Goal: Task Accomplishment & Management: Use online tool/utility

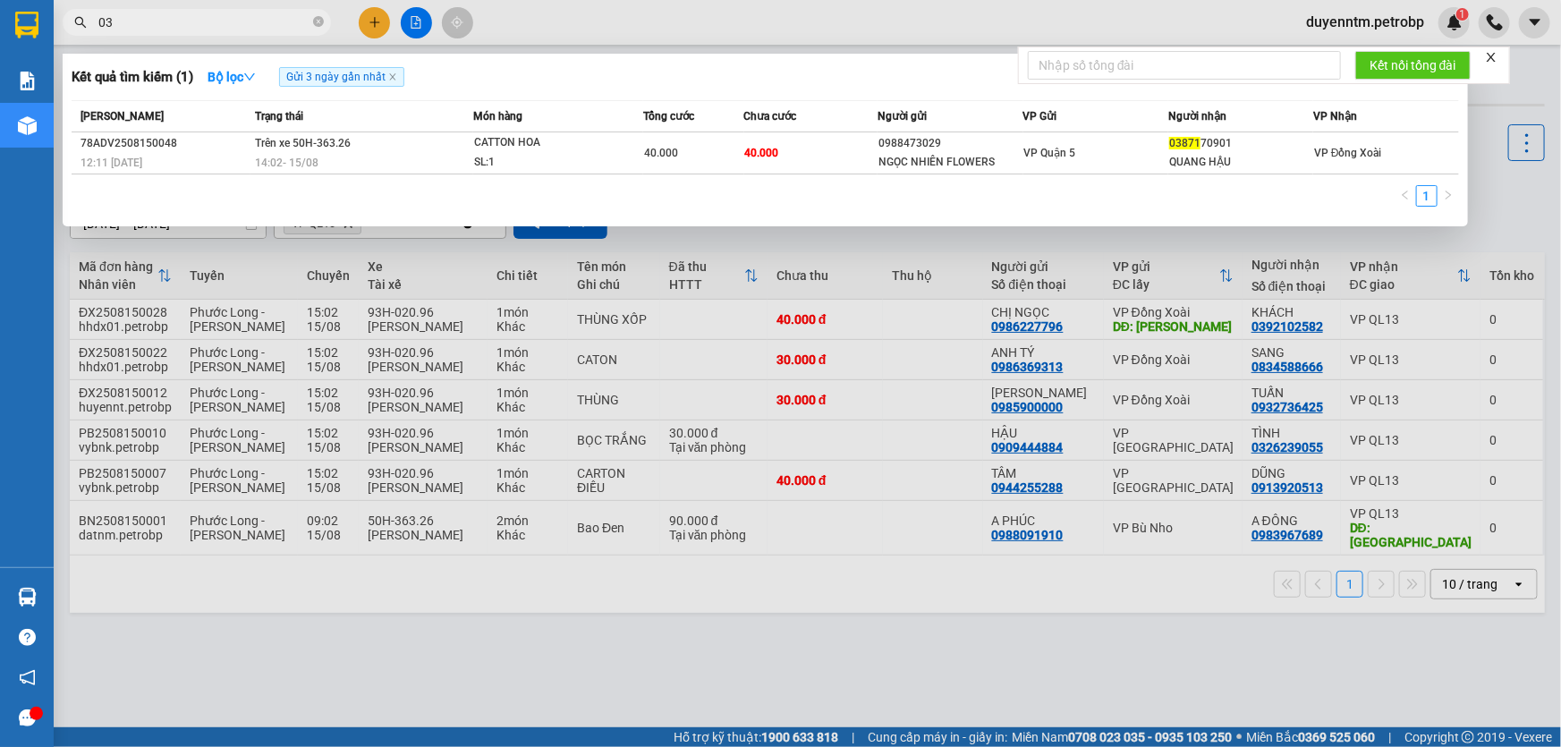
type input "0"
type input "0926421"
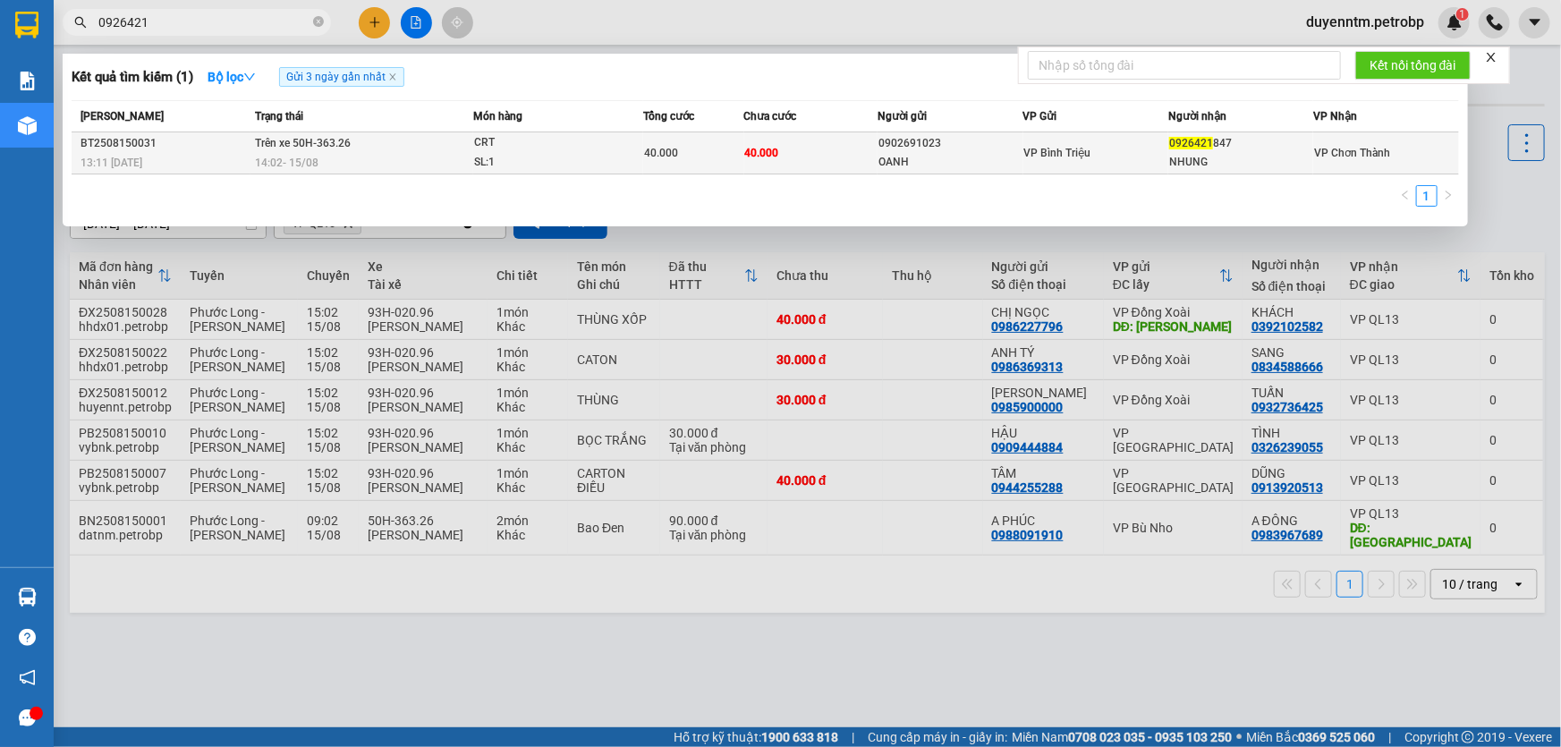
click at [650, 148] on span "40.000" at bounding box center [661, 153] width 34 height 13
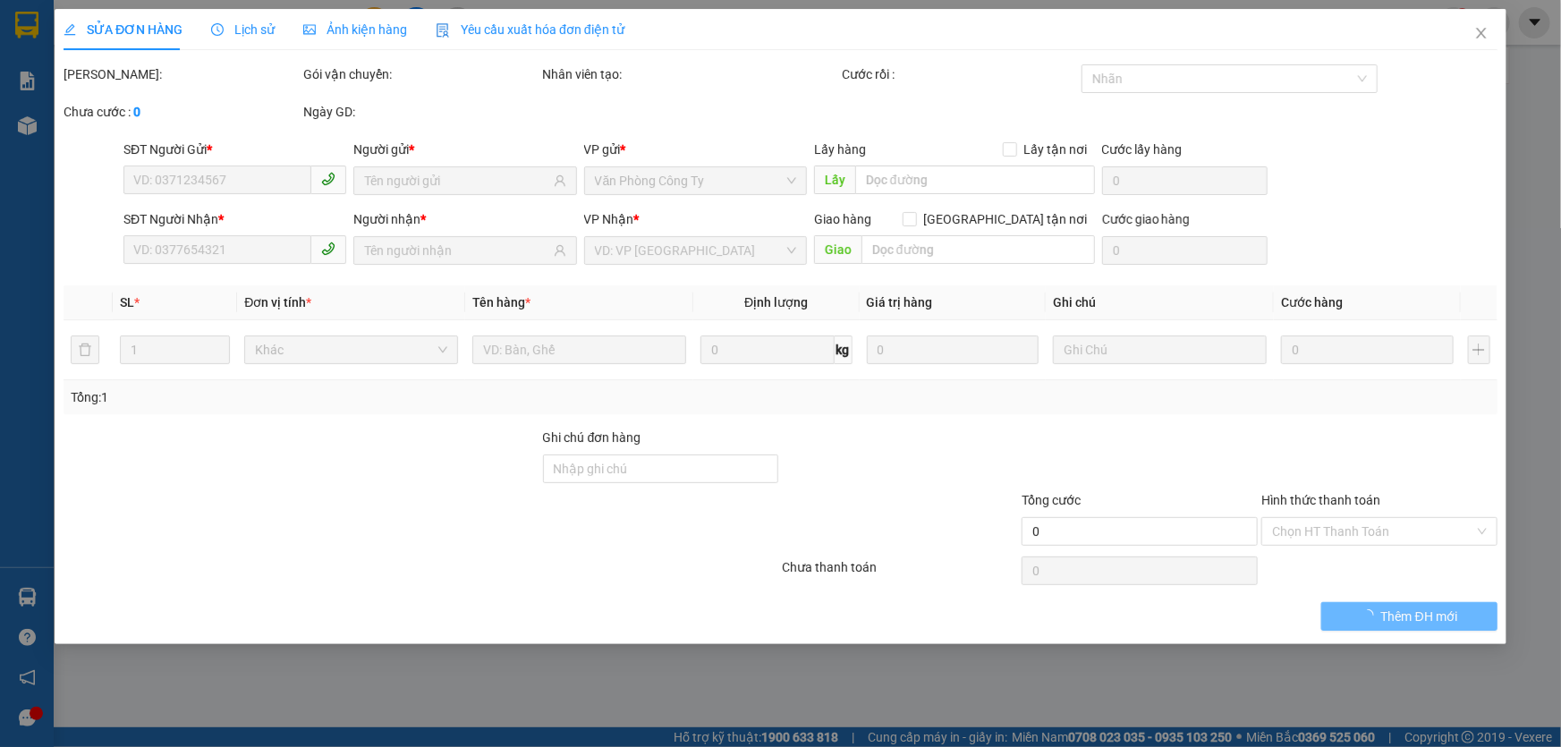
type input "0902691023"
type input "OANH"
type input "0926421847"
type input "NHUNG"
type input "40.000"
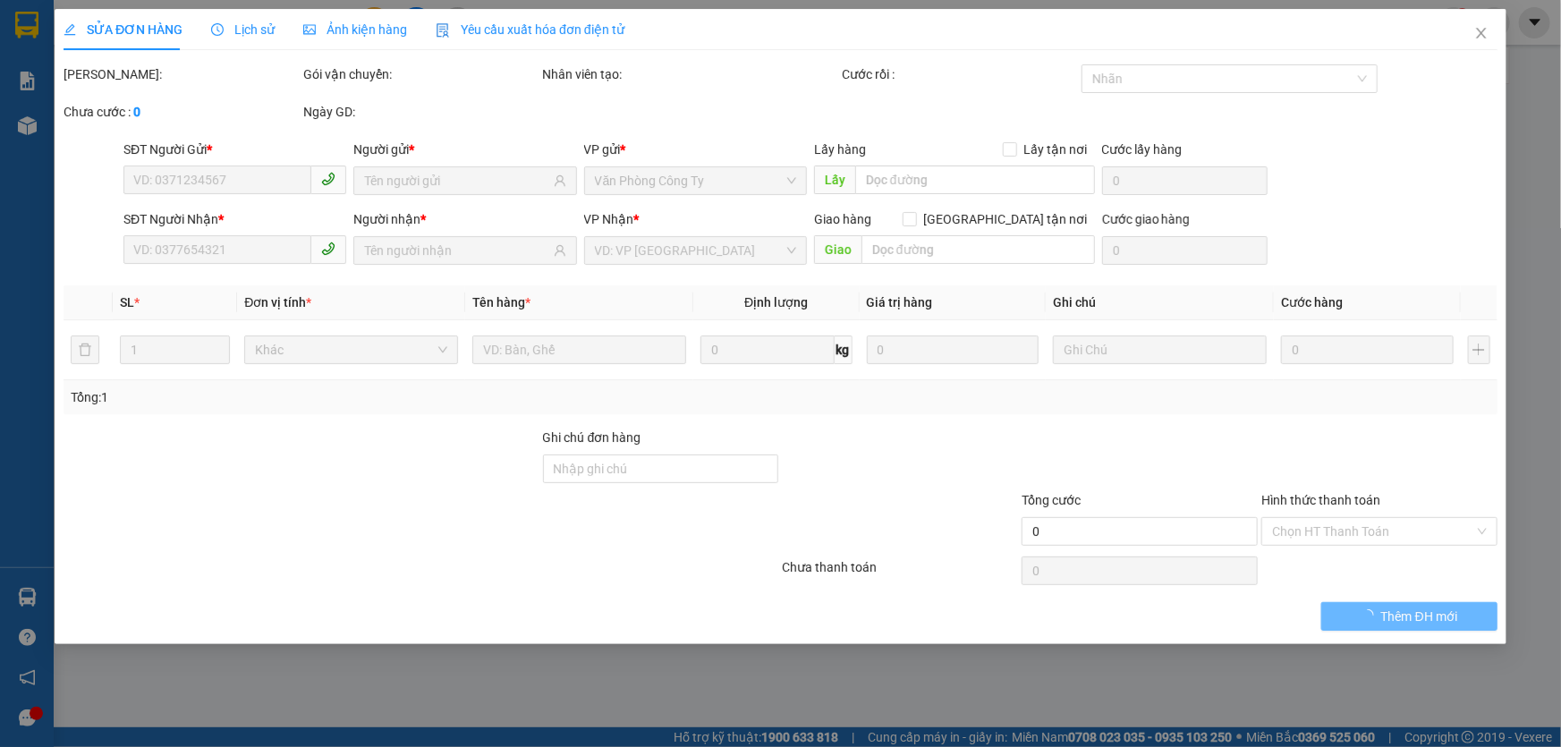
type input "40.000"
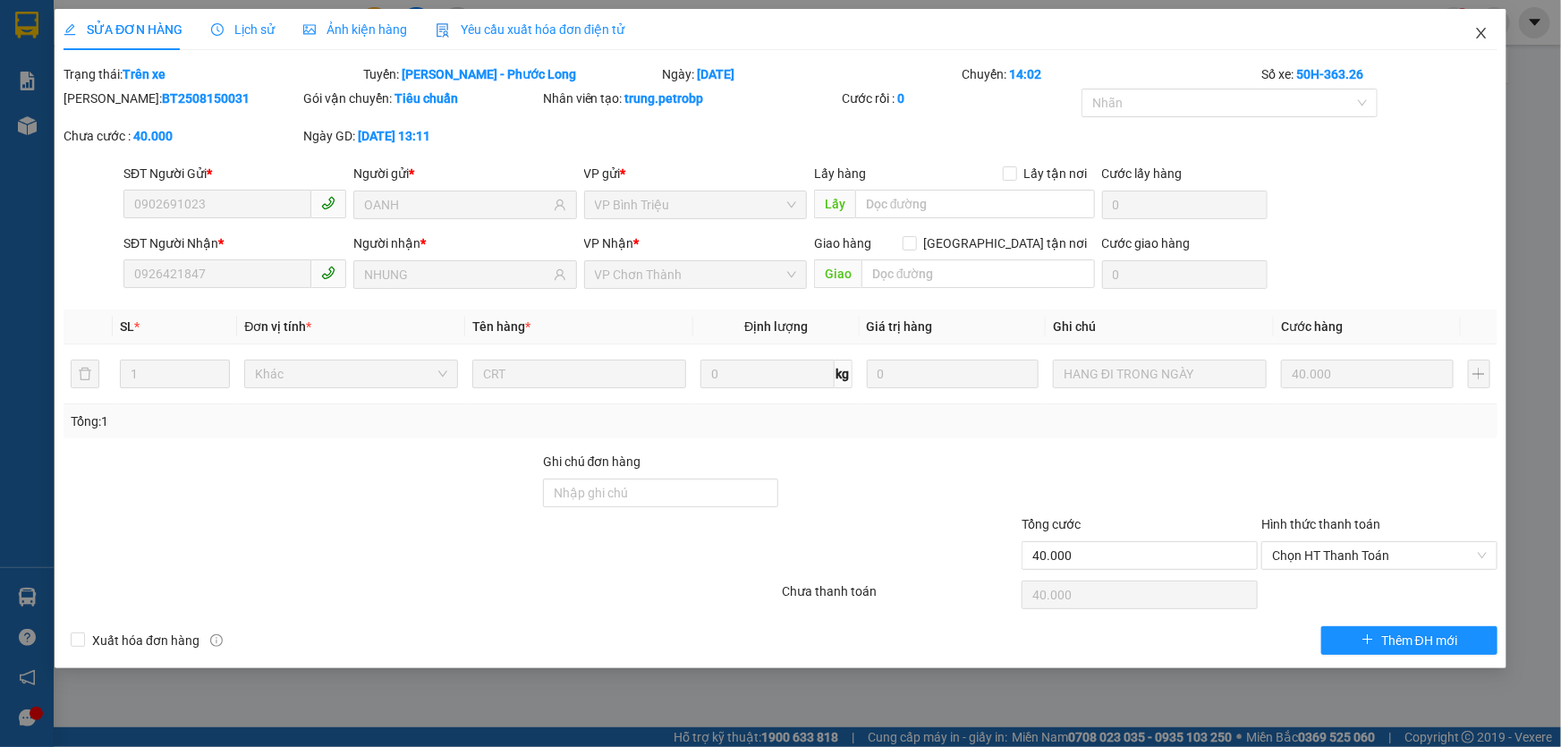
click at [1485, 30] on icon "close" at bounding box center [1481, 33] width 10 height 11
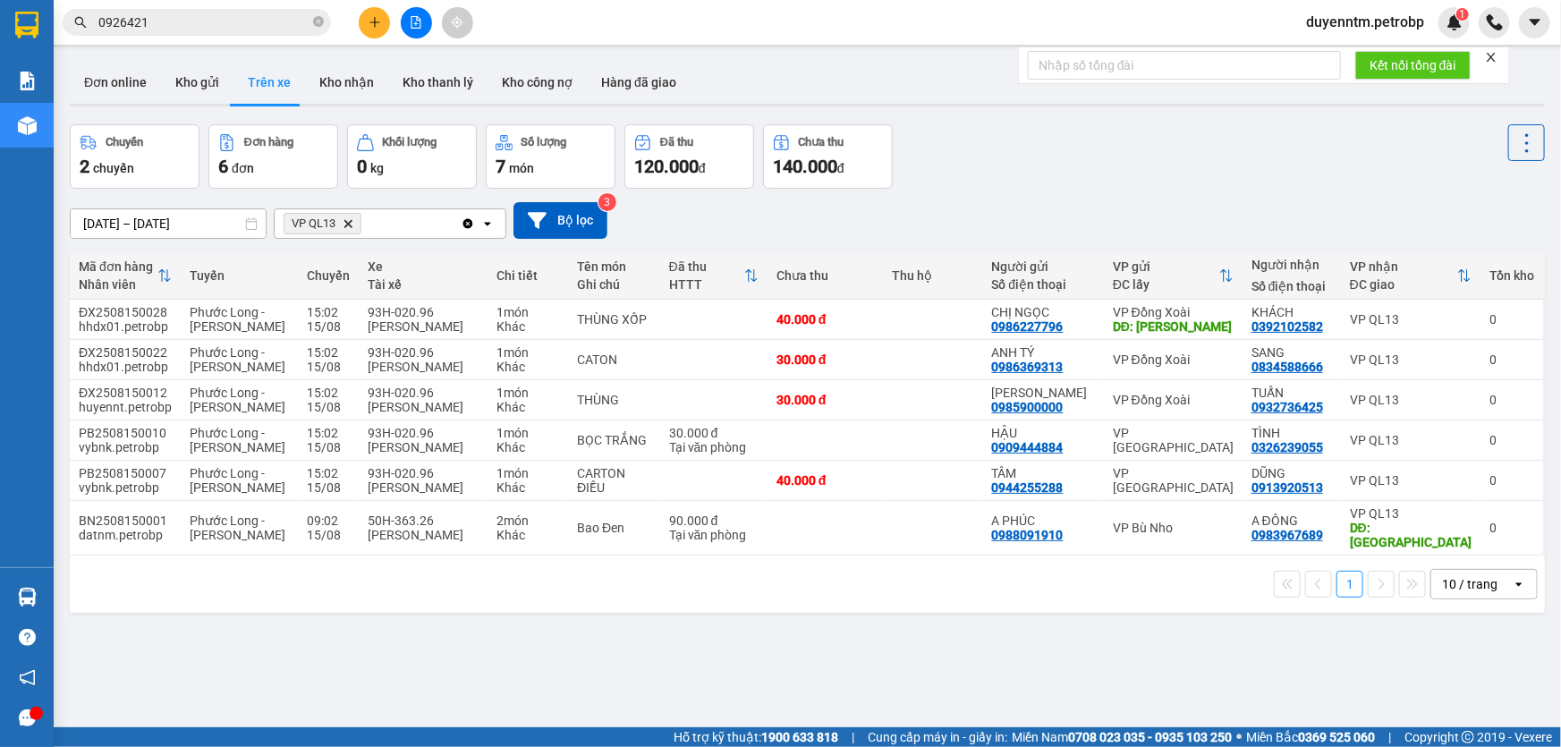
click at [174, 23] on input "0926421" at bounding box center [203, 23] width 211 height 20
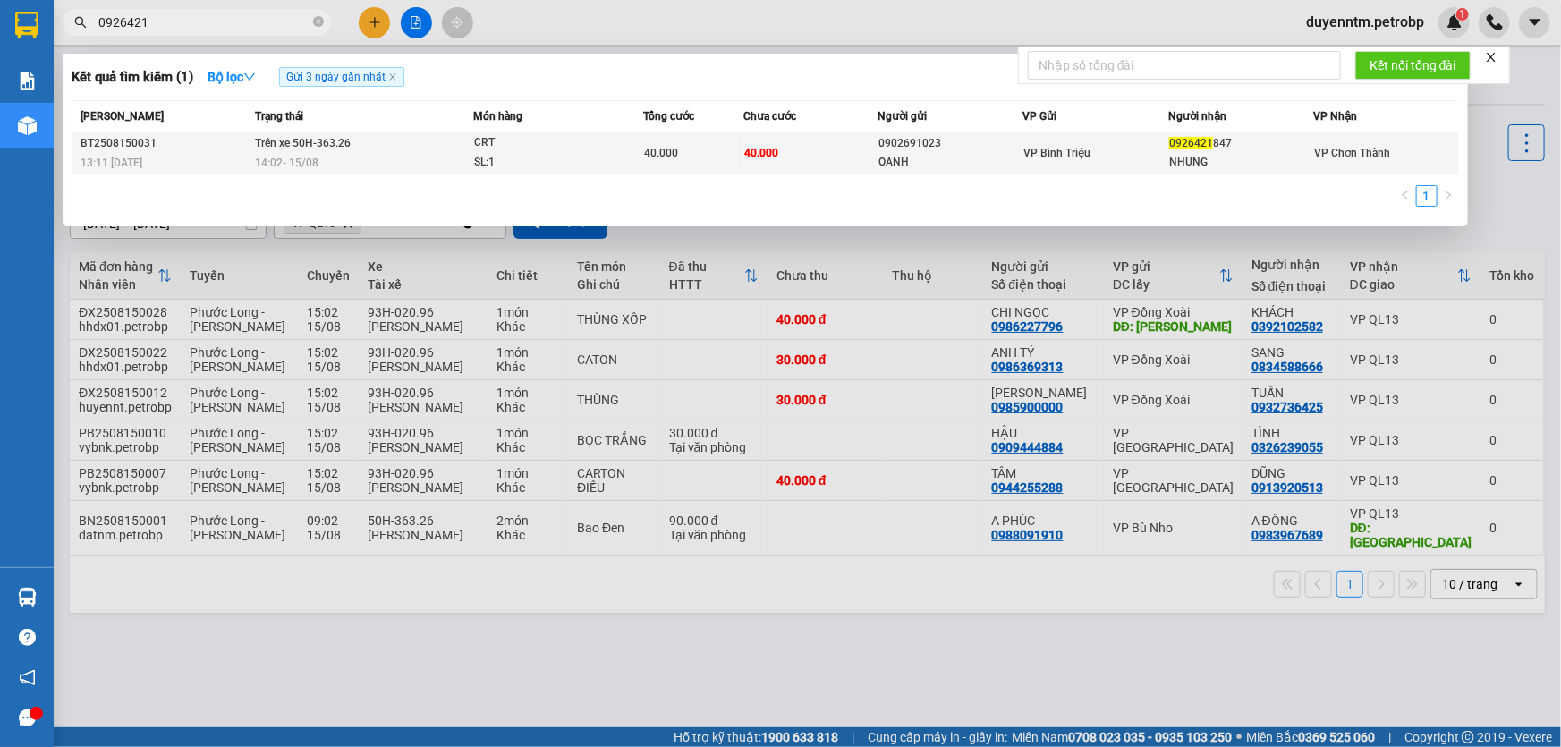
click at [1302, 157] on div "NHUNG" at bounding box center [1240, 162] width 143 height 19
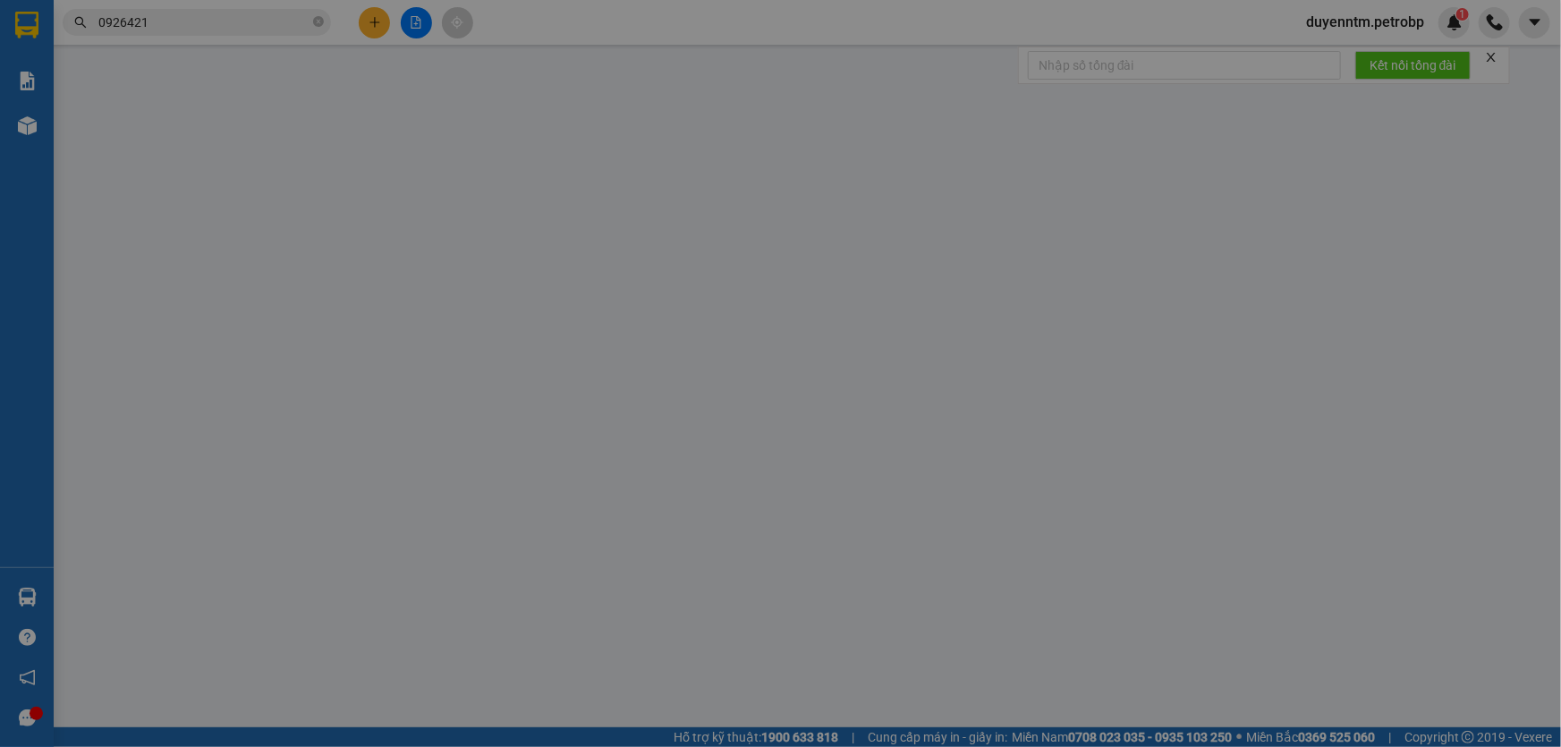
type input "0902691023"
type input "OANH"
type input "0926421847"
type input "NHUNG"
type input "40.000"
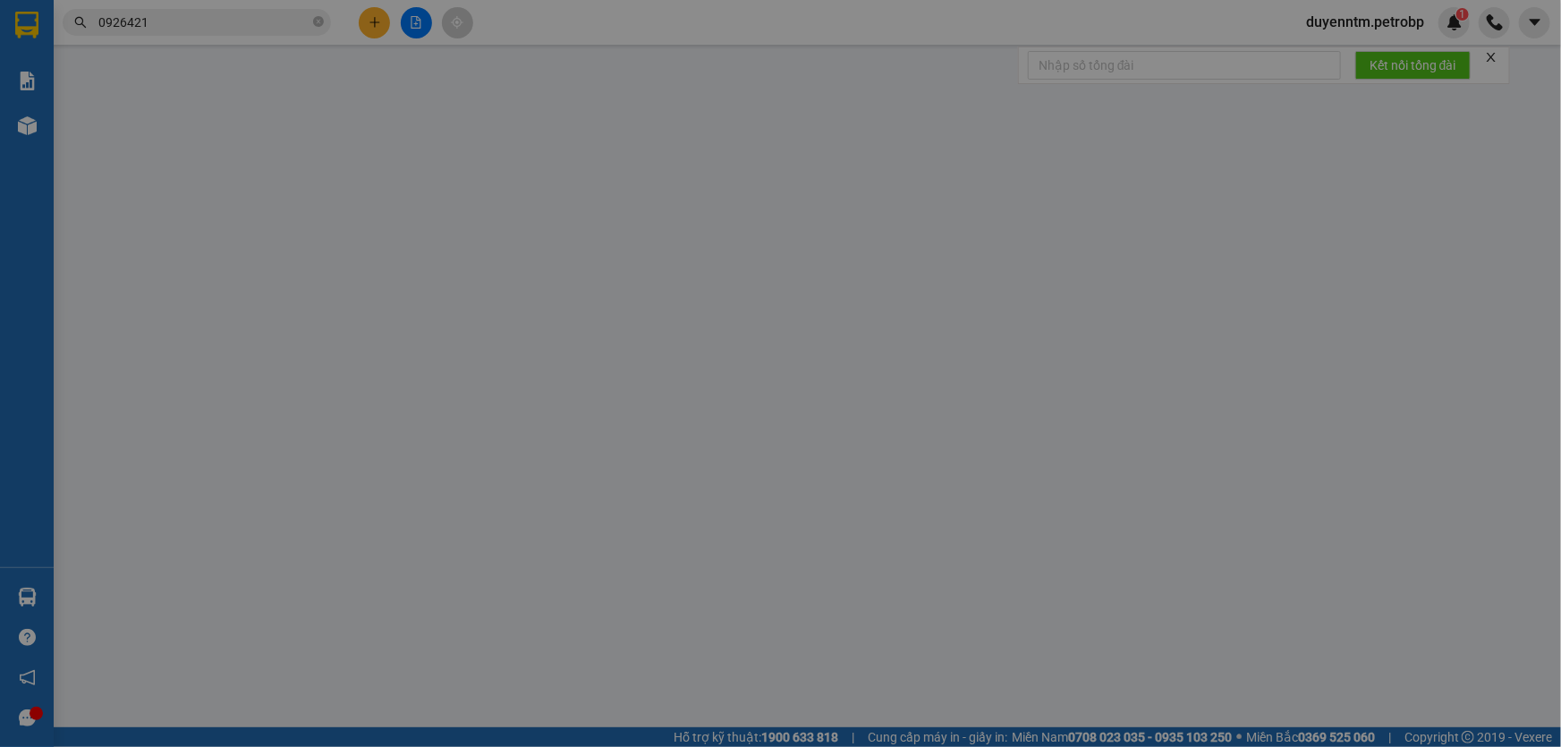
type input "40.000"
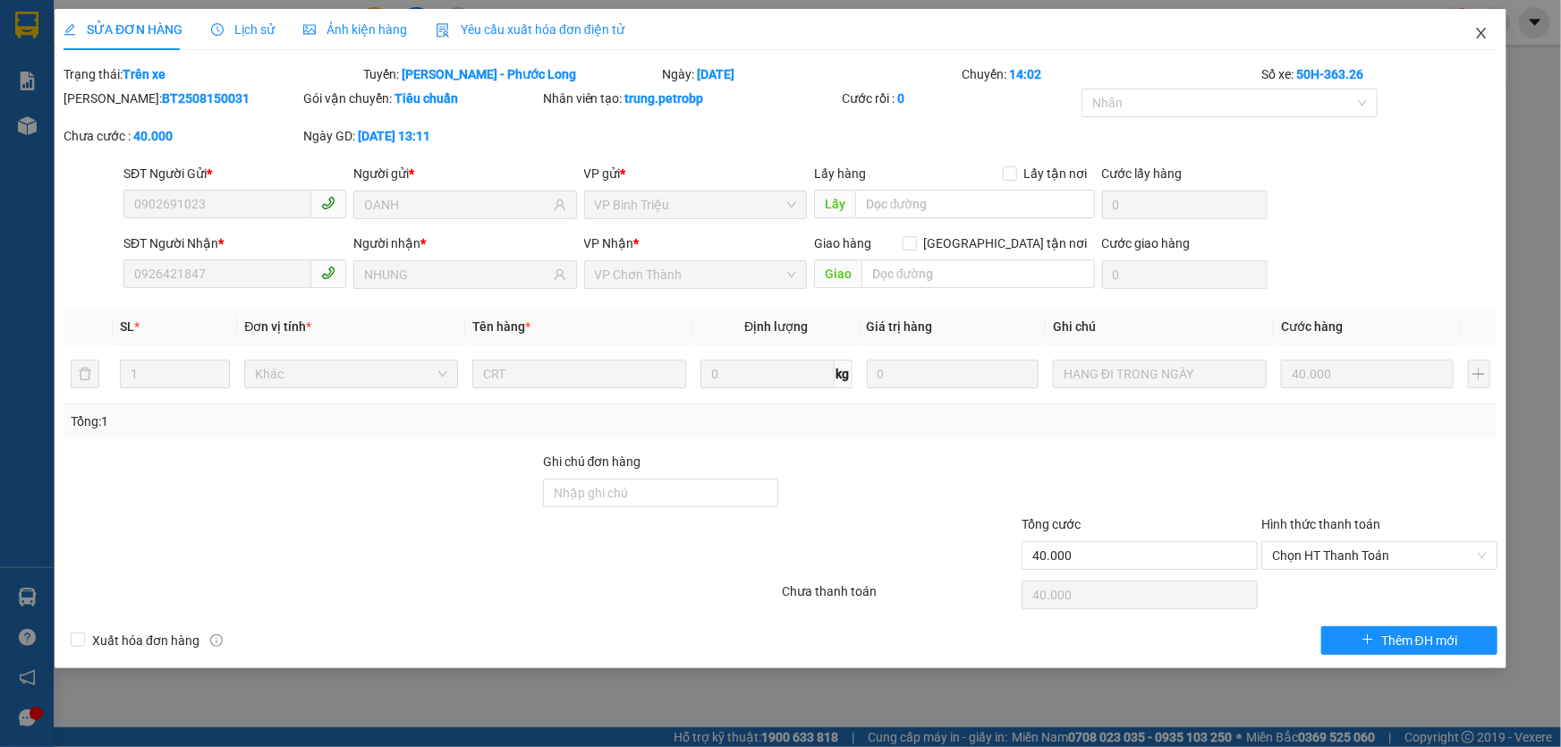
click at [1475, 32] on icon "close" at bounding box center [1481, 33] width 14 height 14
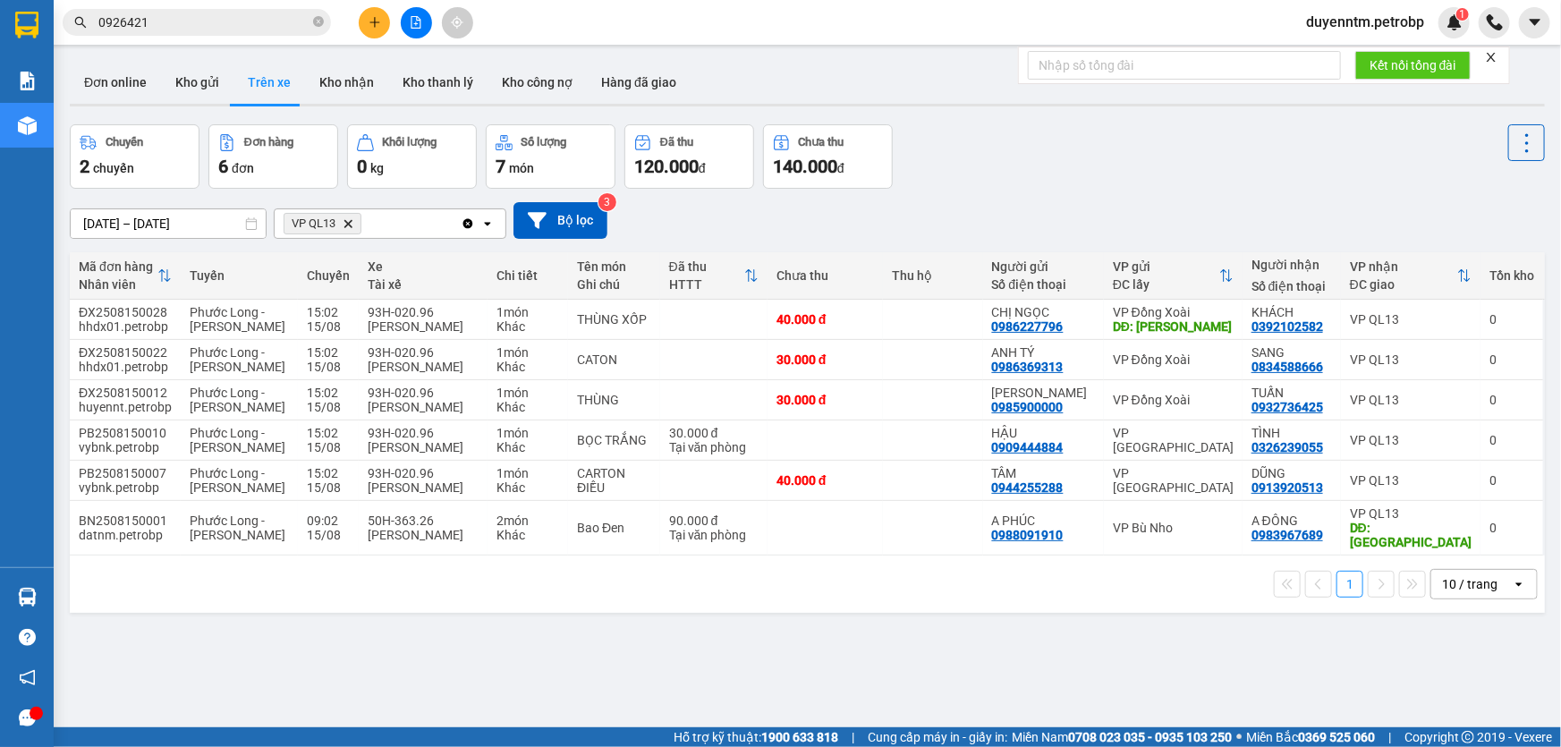
click at [248, 27] on input "0926421" at bounding box center [203, 23] width 211 height 20
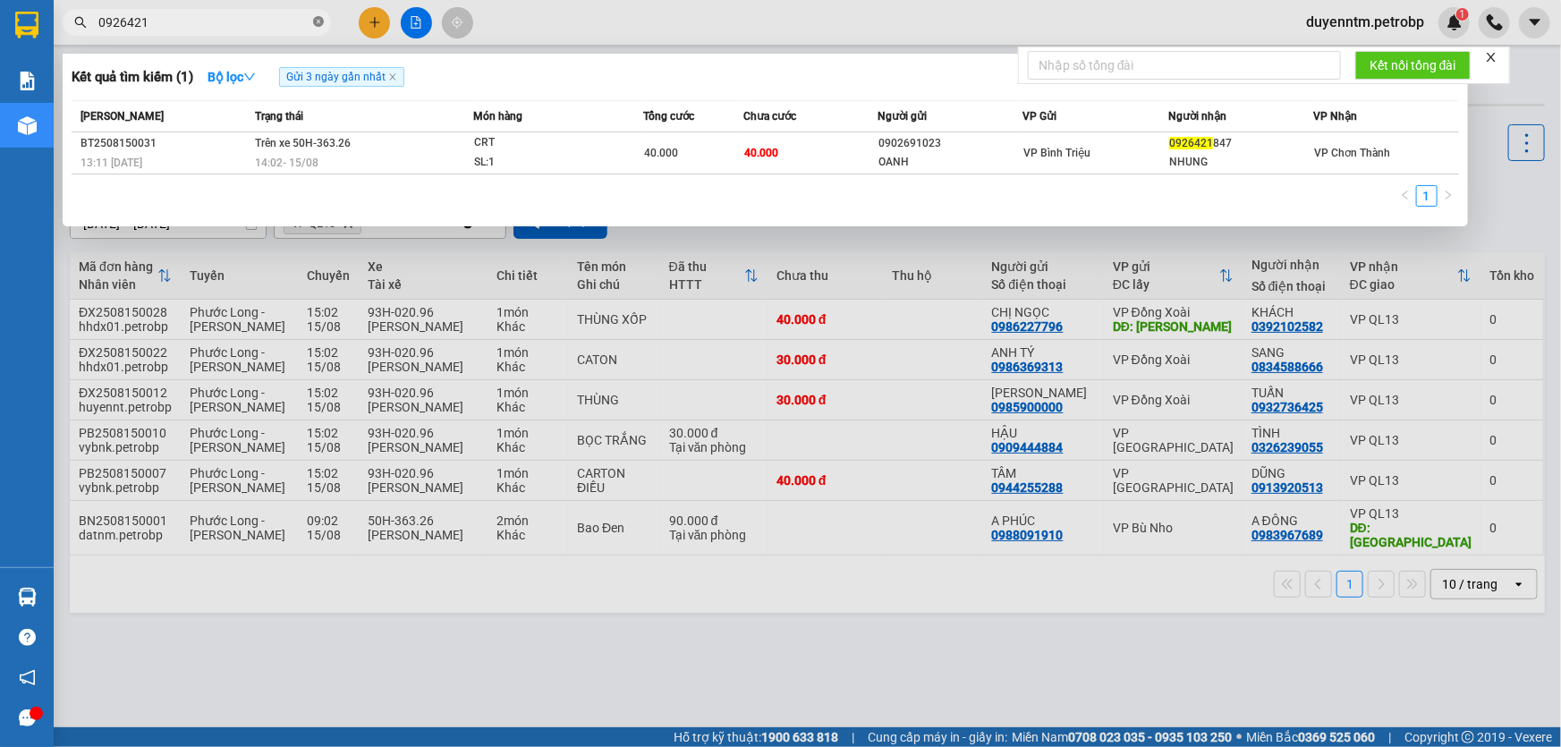
click at [319, 23] on icon "close-circle" at bounding box center [318, 21] width 11 height 11
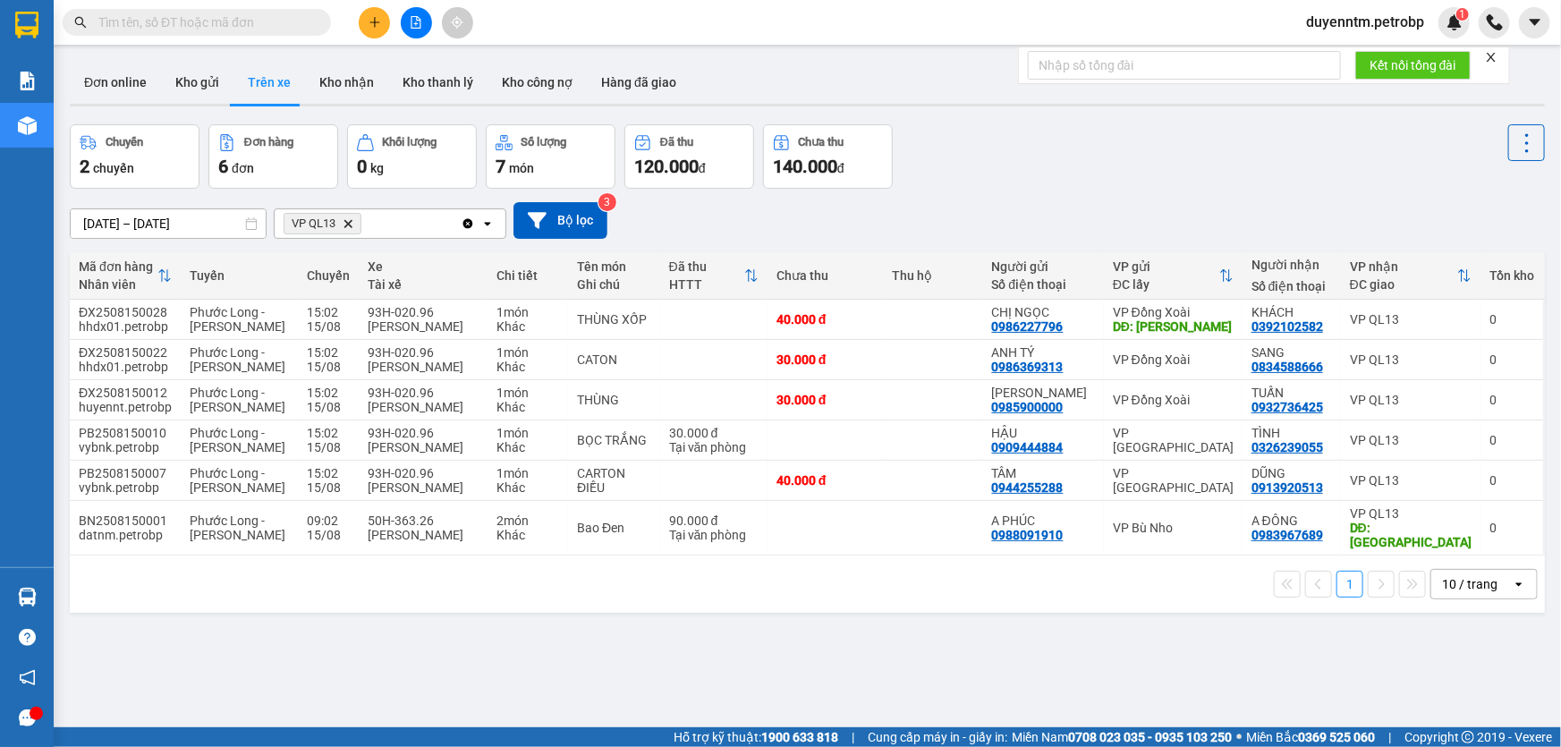
click at [247, 26] on input "text" at bounding box center [203, 23] width 211 height 20
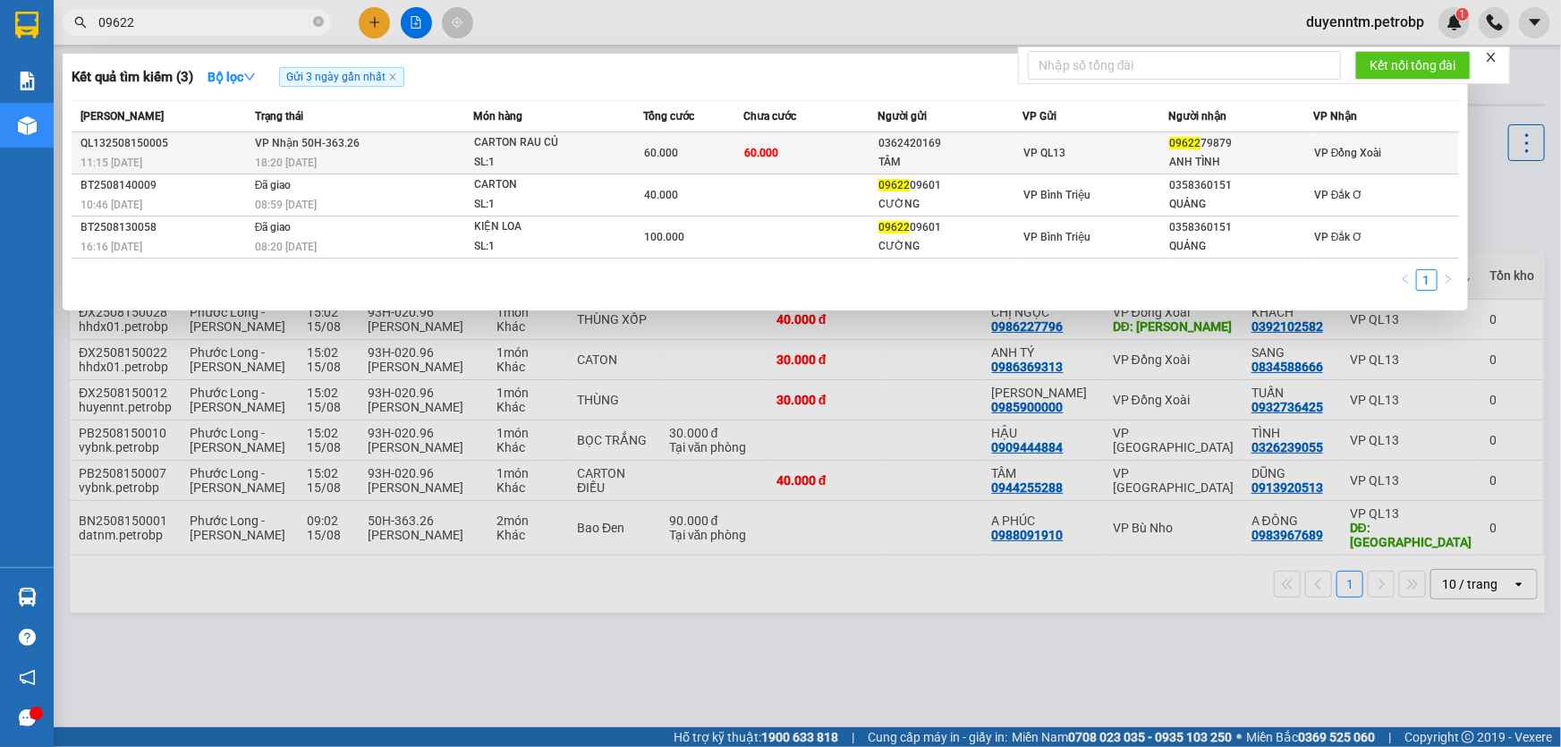
type input "09622"
click at [884, 137] on div "0362420169" at bounding box center [950, 143] width 143 height 19
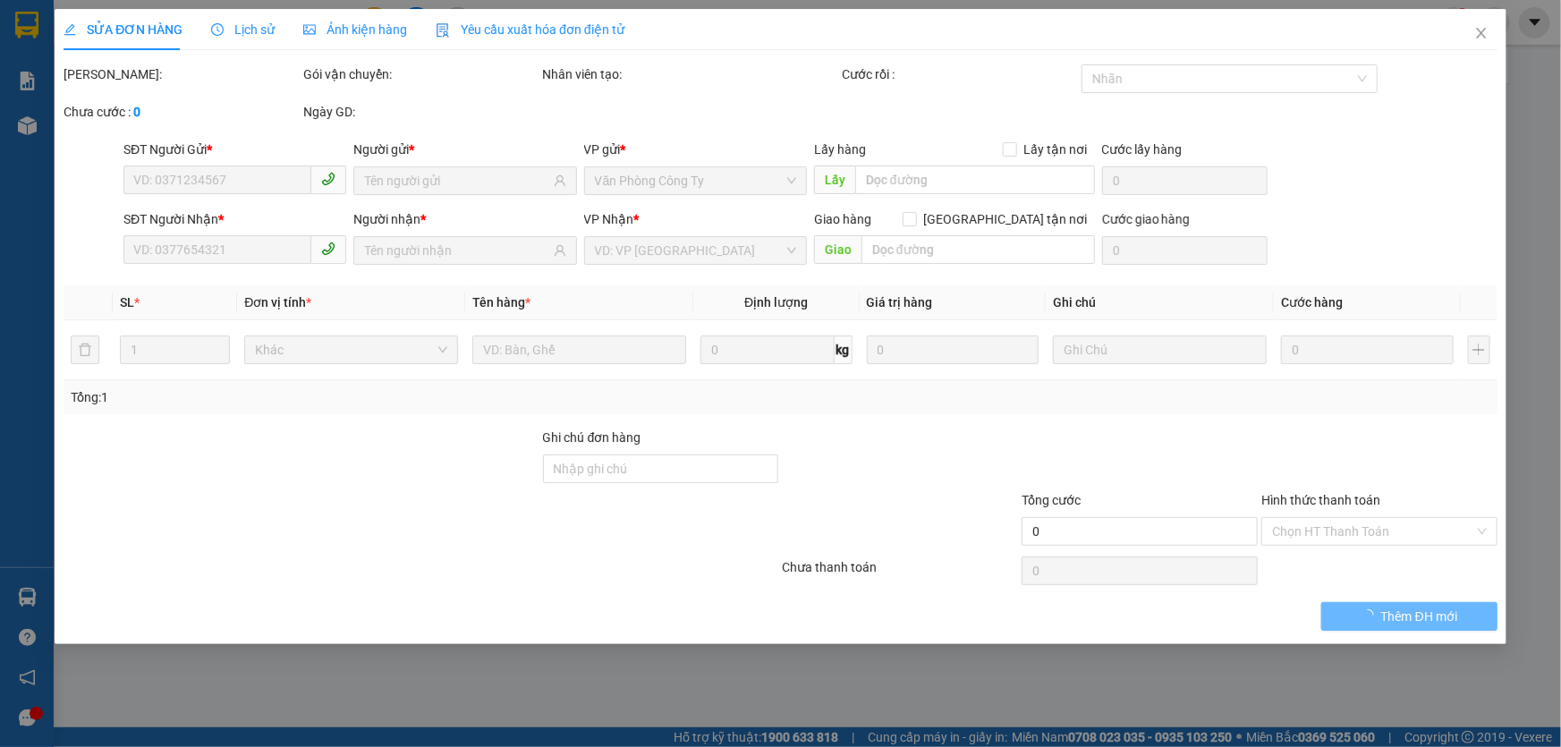
type input "0362420169"
type input "TÂM"
type input "0962279879"
type input "ANH TÌNH"
type input "60.000"
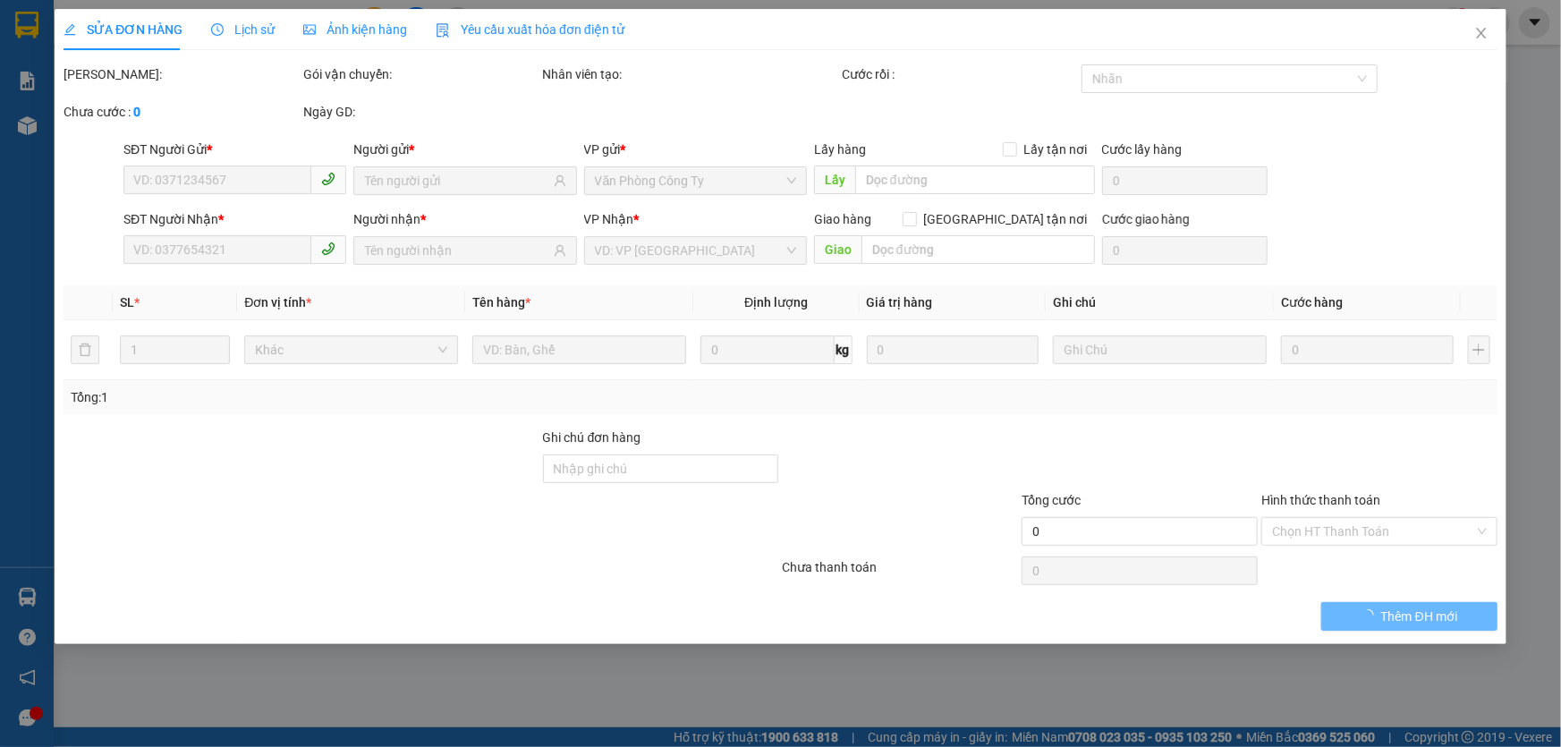
type input "60.000"
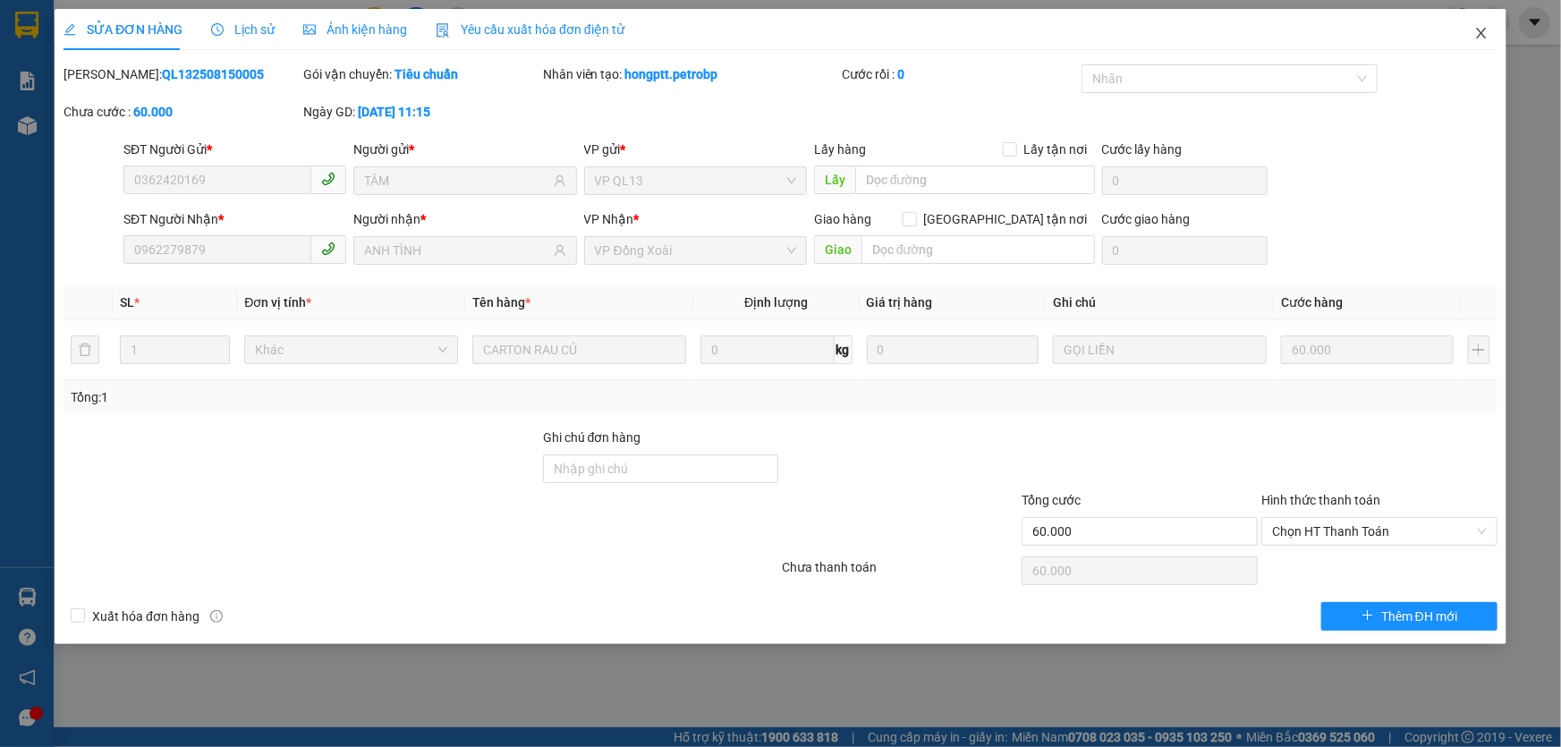
click at [1484, 45] on span "Close" at bounding box center [1482, 34] width 50 height 50
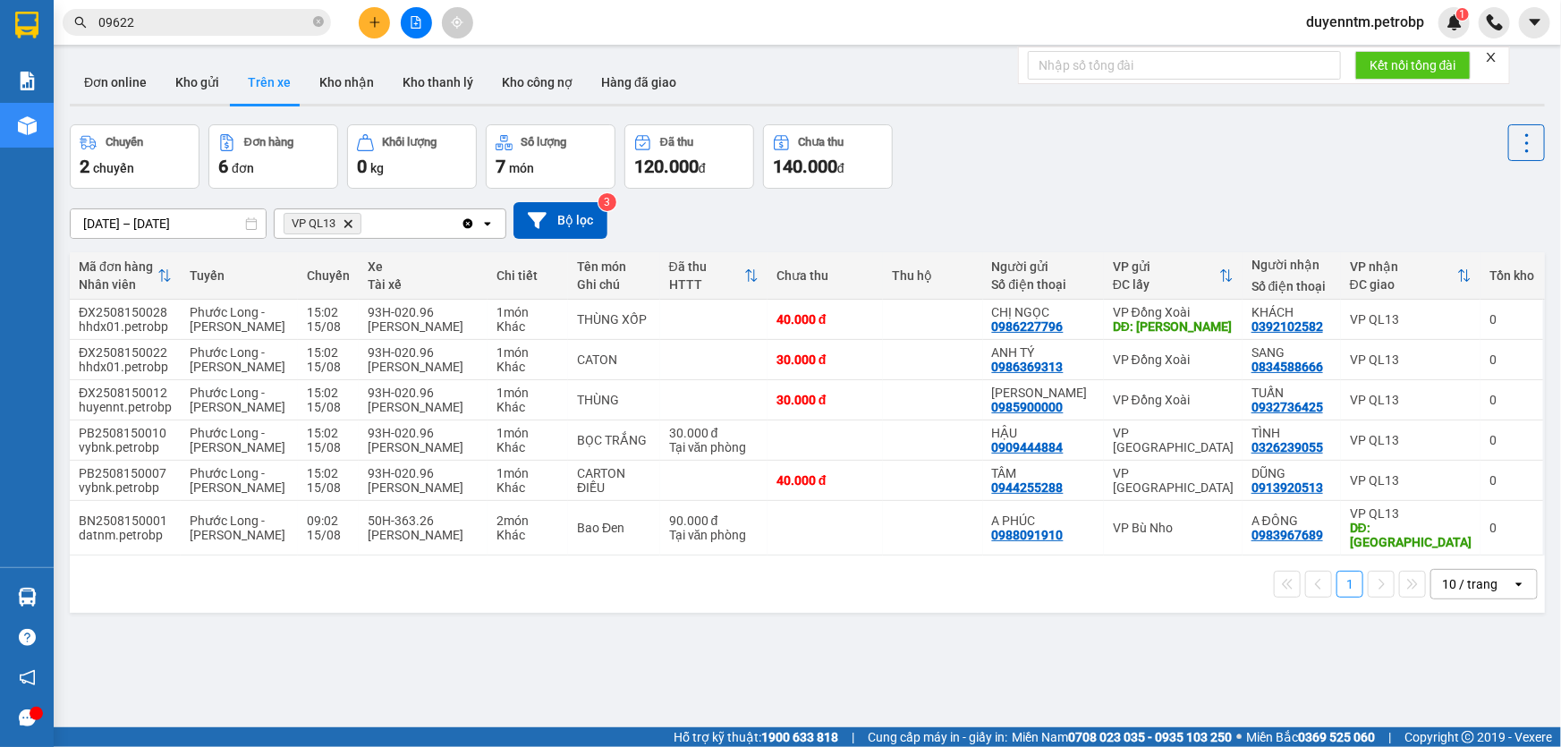
click at [196, 27] on input "09622" at bounding box center [203, 23] width 211 height 20
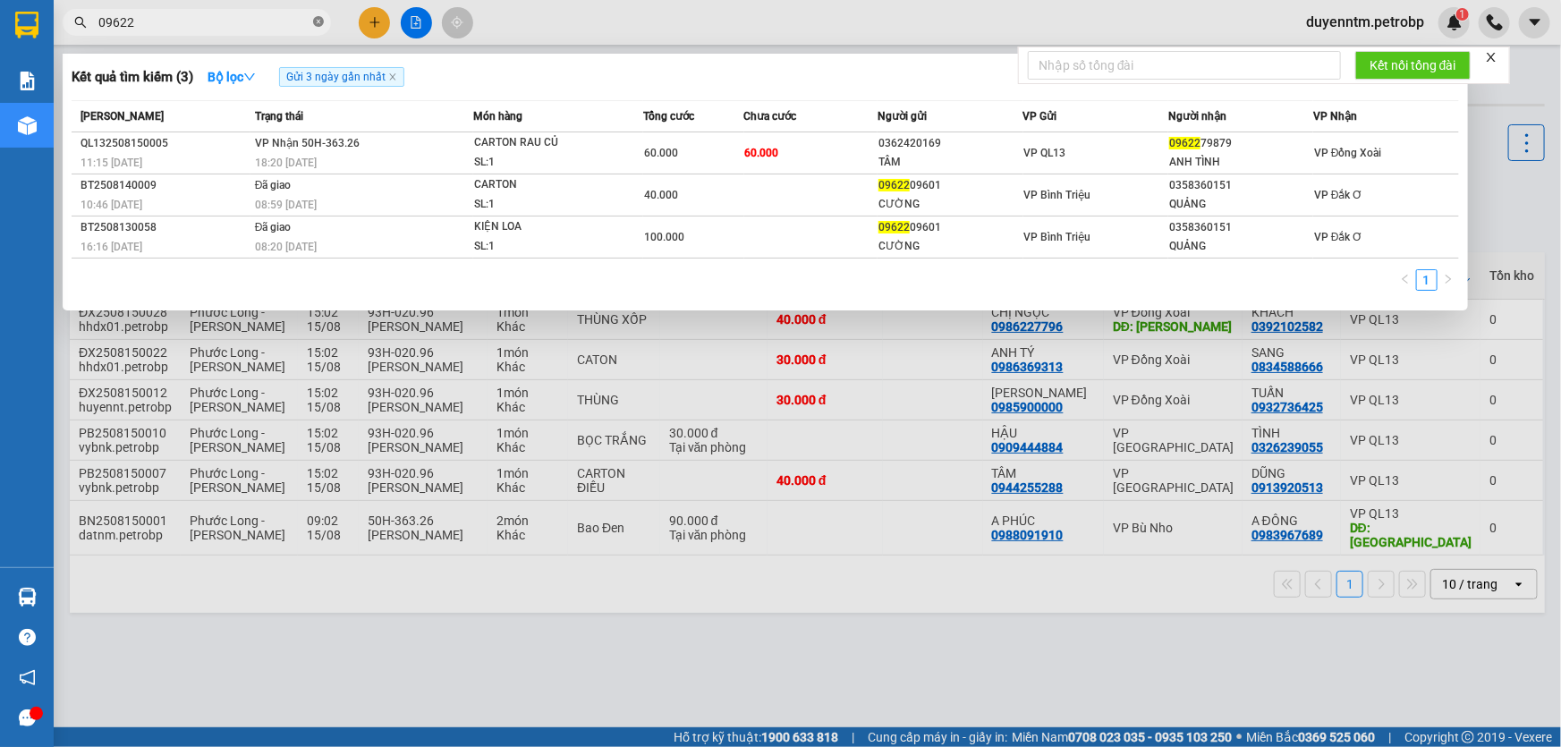
click at [321, 21] on icon "close-circle" at bounding box center [318, 21] width 11 height 11
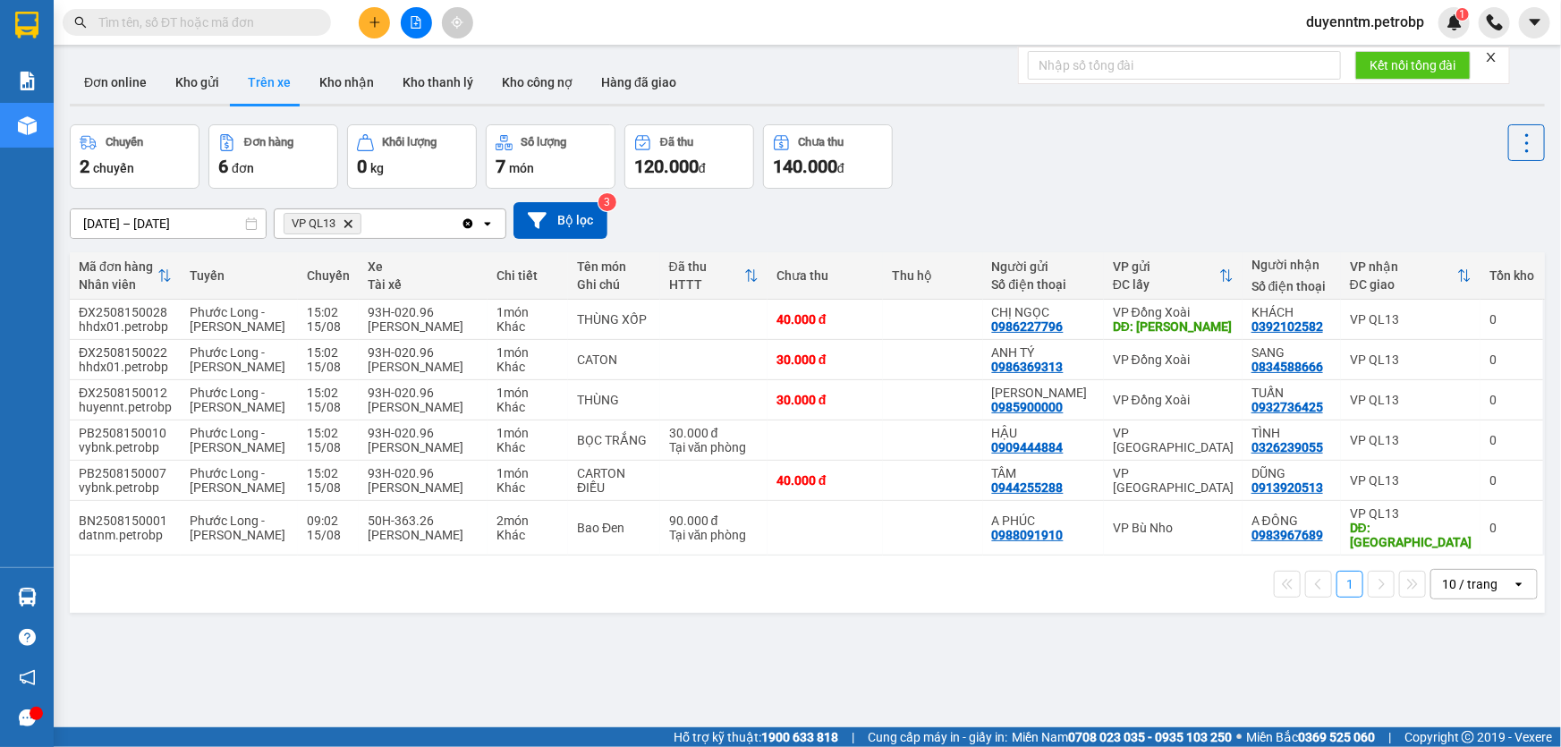
click at [233, 19] on input "text" at bounding box center [203, 23] width 211 height 20
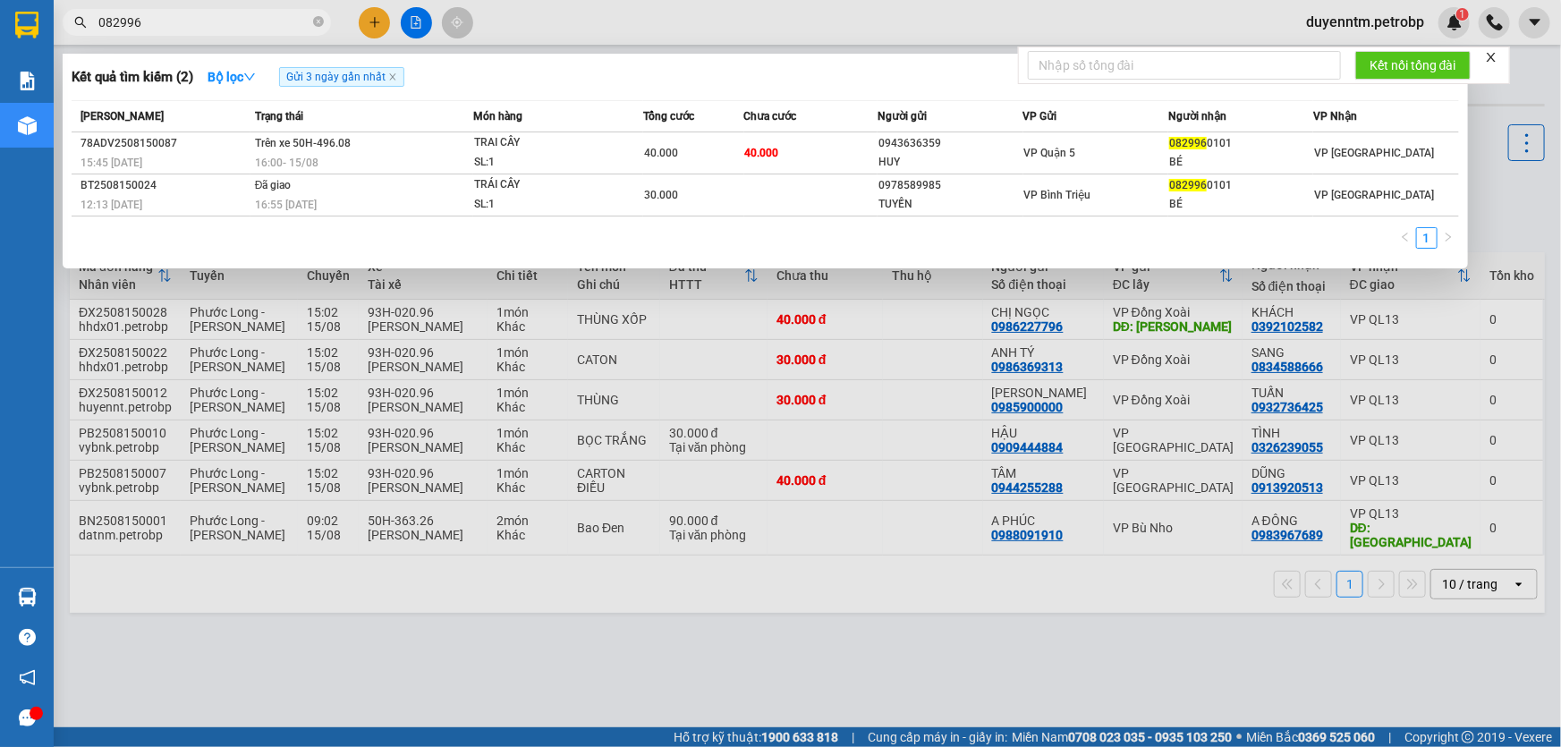
type input "082996"
click at [318, 24] on icon "close-circle" at bounding box center [318, 21] width 11 height 11
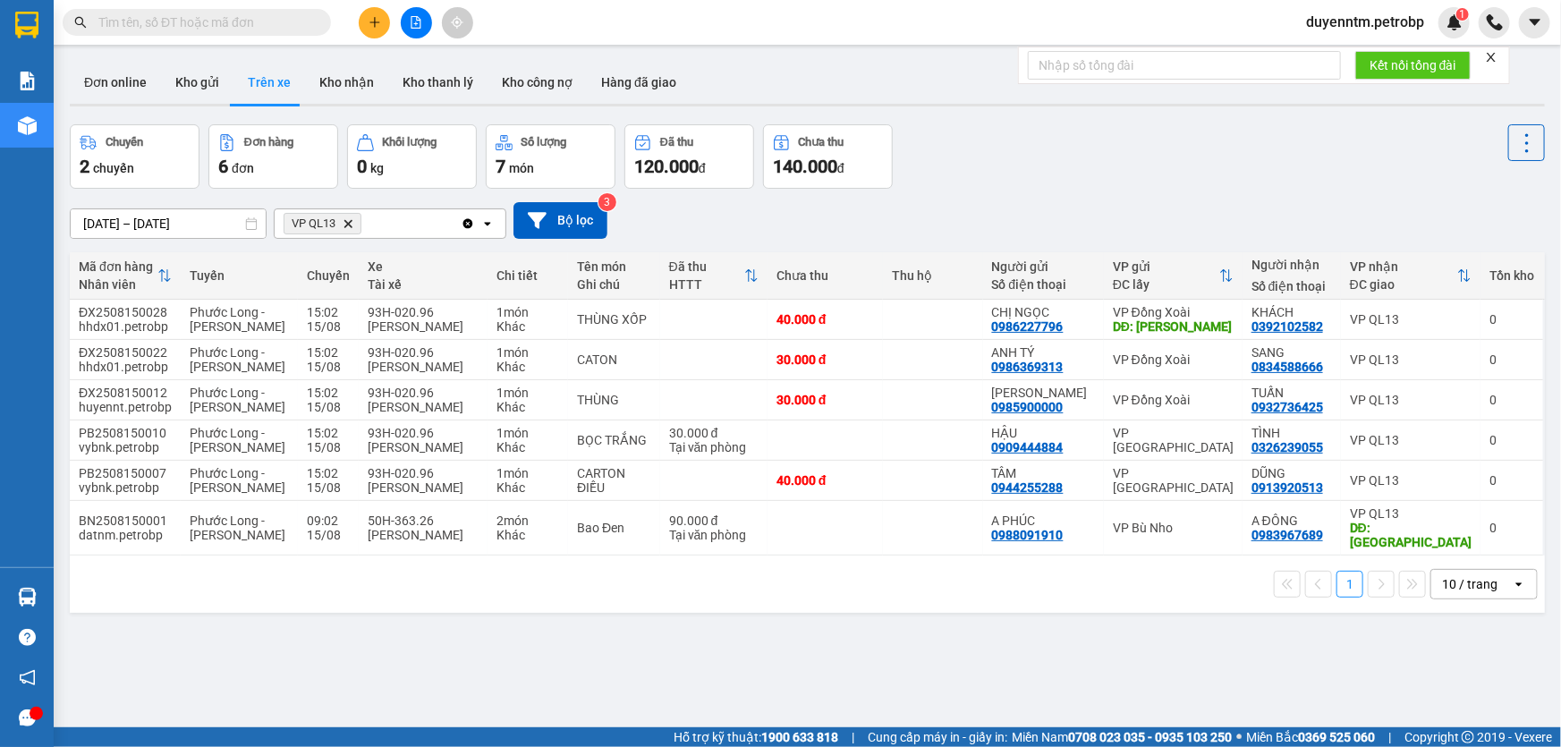
click at [224, 21] on input "text" at bounding box center [203, 23] width 211 height 20
